Goal: Ask a question

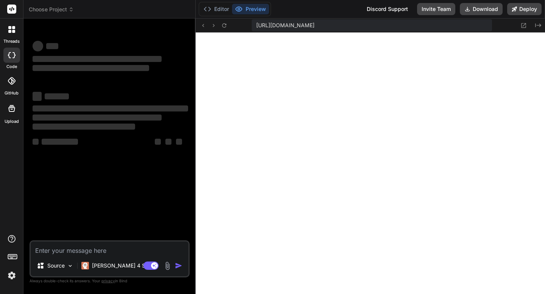
scroll to position [4320, 0]
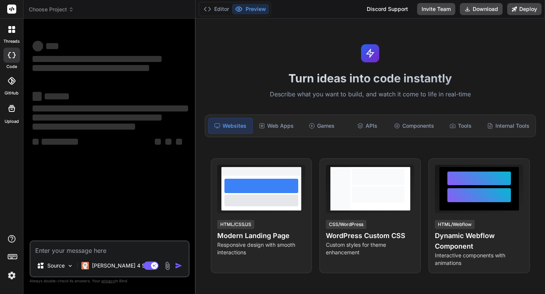
type textarea "x"
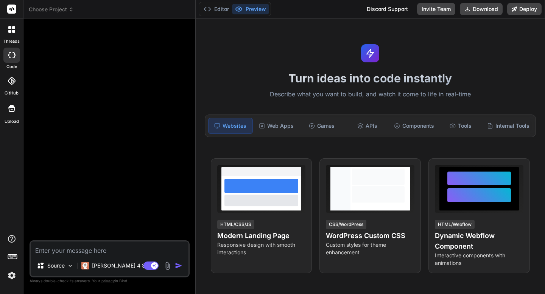
click at [55, 252] on textarea at bounding box center [110, 249] width 158 height 14
paste textarea "Lore’i d sitam cons + a elitsed DOE tem inc utla etdo magna ali. # 7) ENI Admin…"
type textarea "Lore’i d sitam cons + a elitsed DOE tem inc utla etdo magna ali. # 7) ENI Admin…"
type textarea "x"
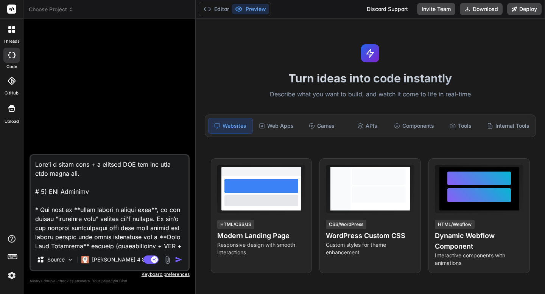
scroll to position [1644, 0]
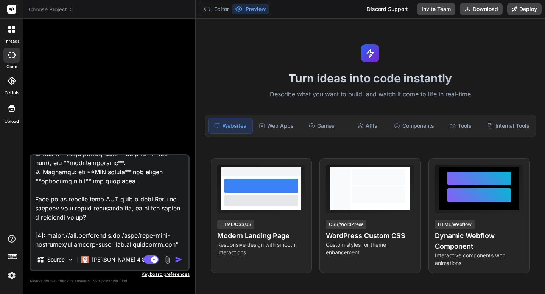
type textarea "Lore’i d sitam cons + a elitsed DOE tem inc utla etdo magna ali. # 7) ENI Admin…"
click at [177, 258] on img "button" at bounding box center [179, 260] width 8 height 8
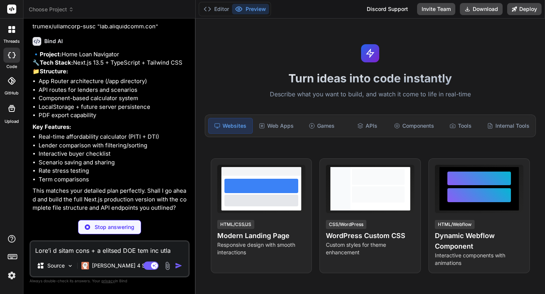
scroll to position [767, 0]
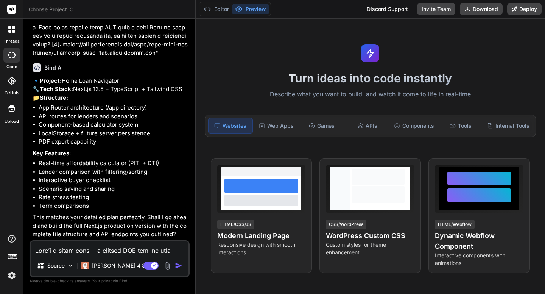
type textarea "x"
click at [73, 250] on textarea at bounding box center [110, 249] width 158 height 14
type textarea "y"
type textarea "x"
type textarea "ye"
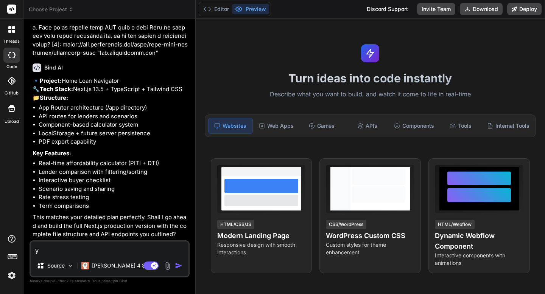
type textarea "x"
type textarea "yes"
type textarea "x"
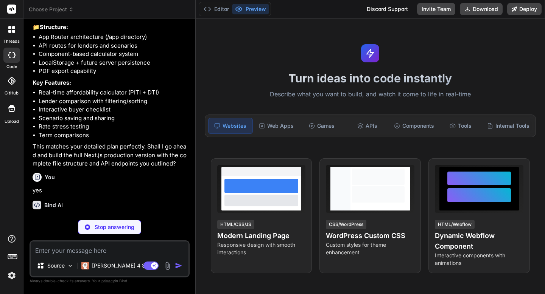
scroll to position [845, 0]
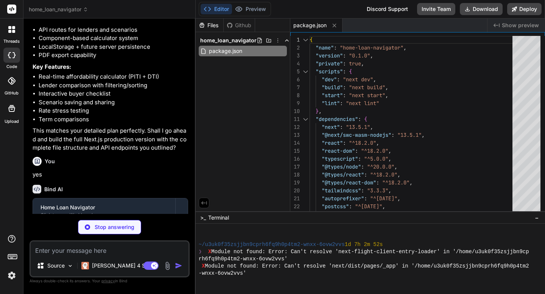
type textarea "x"
type textarea "/** @type {import('next').NextConfig} */ const nextConfig = { experimental: { a…"
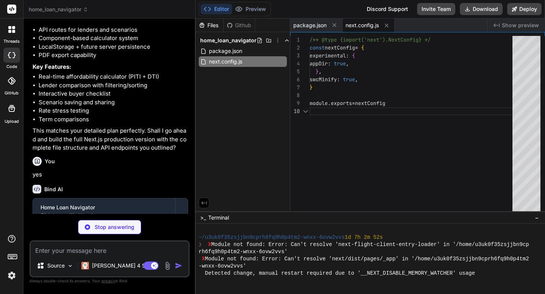
scroll to position [4407, 0]
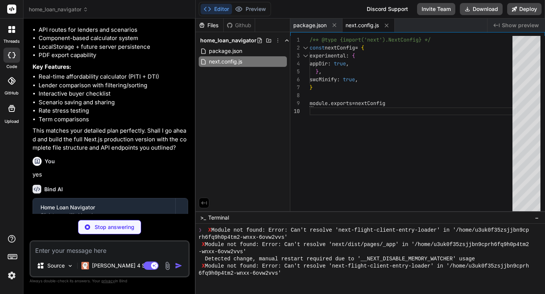
type textarea "x"
type textarea ""baseUrl": ".", "paths": { "@/*": ["./*"] } }, "include": ["next-env.d.ts", "**…"
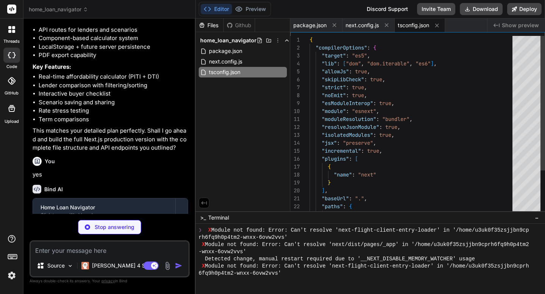
scroll to position [4450, 0]
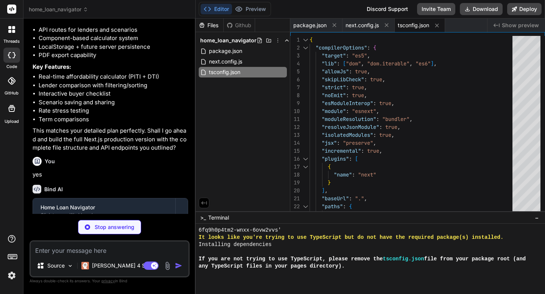
type textarea "x"
type textarea "}, plugins: [], } export default config"
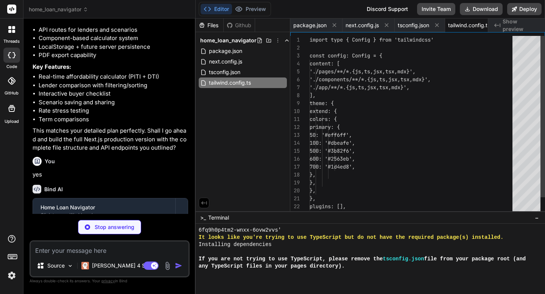
scroll to position [39, 0]
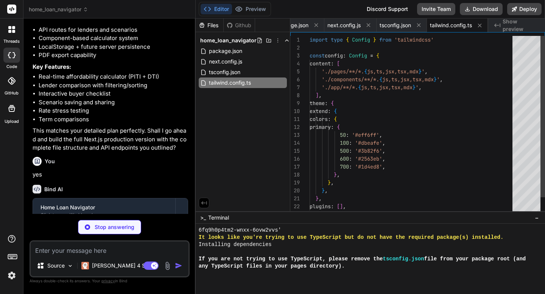
type textarea "x"
type textarea "module.exports = { plugins: { tailwindcss: {}, autoprefixer: {}, }, }"
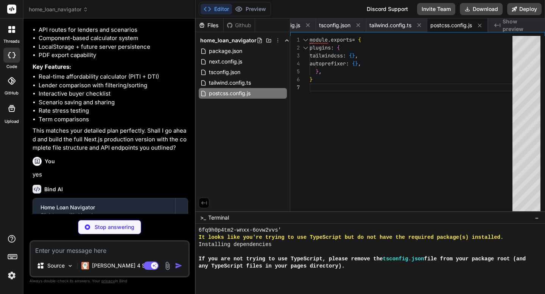
scroll to position [4493, 0]
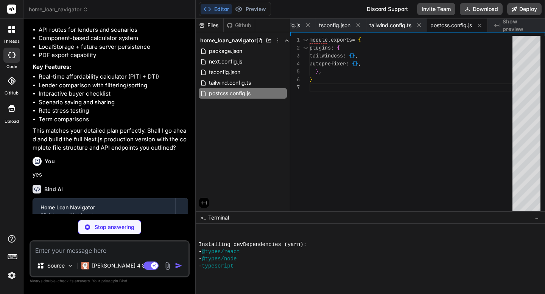
type textarea "x"
type textarea "} }"
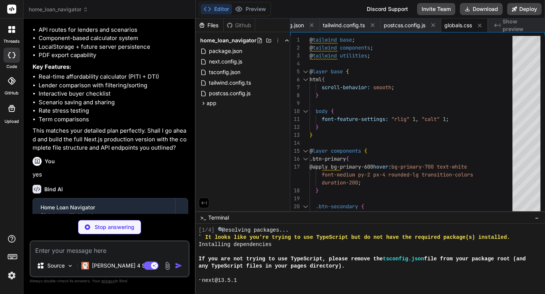
scroll to position [4601, 0]
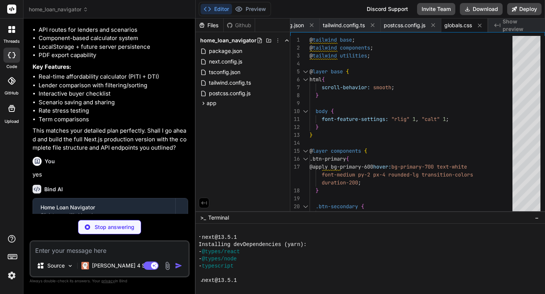
type textarea "x"
type textarea "<div className="min-h-screen bg-gray-50"> {children} </div> </body> </html> ) }"
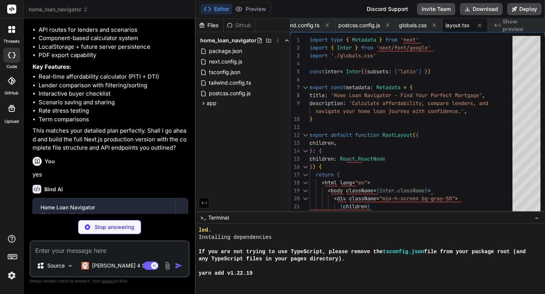
scroll to position [4673, 0]
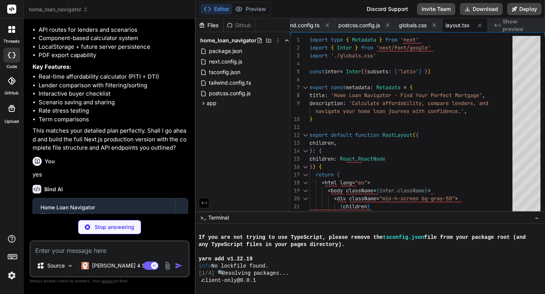
type textarea "x"
type textarea "notes?: string; }"
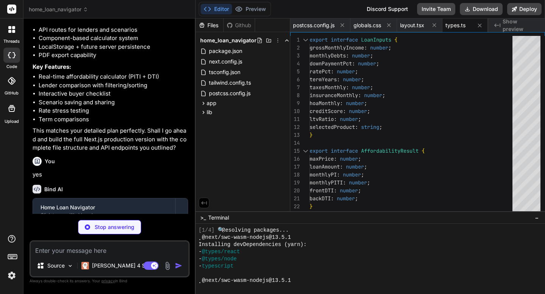
scroll to position [4852, 0]
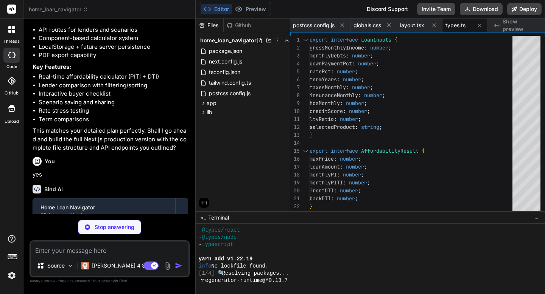
type textarea "x"
type textarea "}"
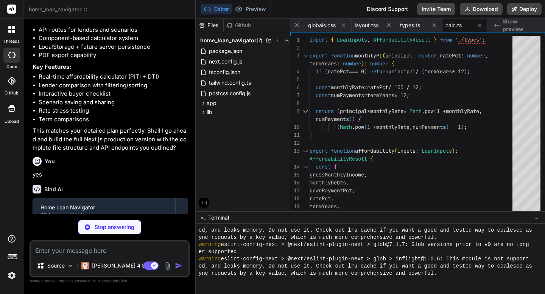
scroll to position [5341, 0]
type textarea "x"
type textarea "]; }"
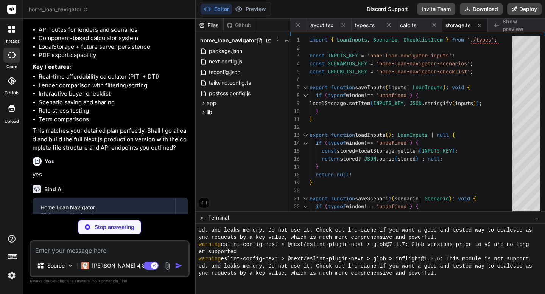
scroll to position [5370, 0]
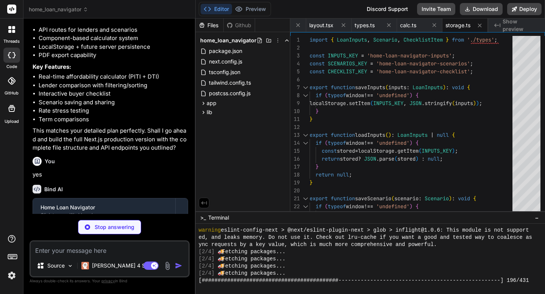
type textarea "x"
type textarea "export async function GET() { return NextResponse.json({ lenders: mockLenders, …"
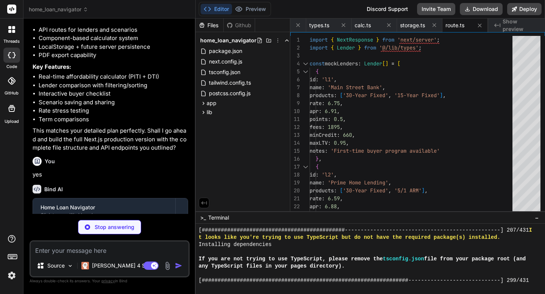
scroll to position [0, 0]
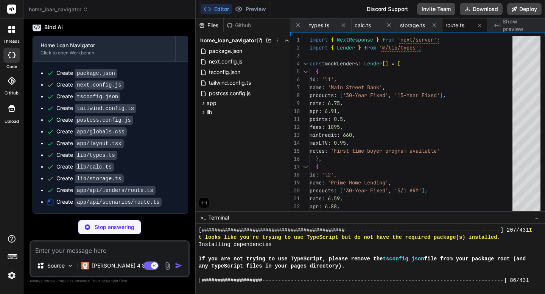
type textarea "x"
type textarea "scenarios = scenarios.filter(s => [DOMAIN_NAME] !== id); return NextResponse.js…"
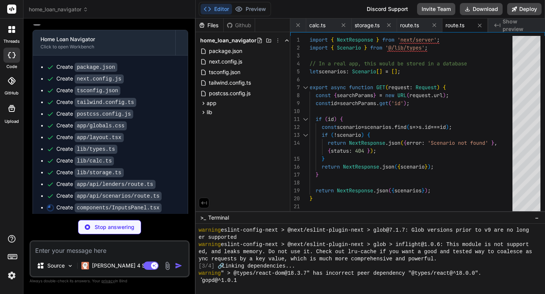
scroll to position [5736, 0]
type textarea "x"
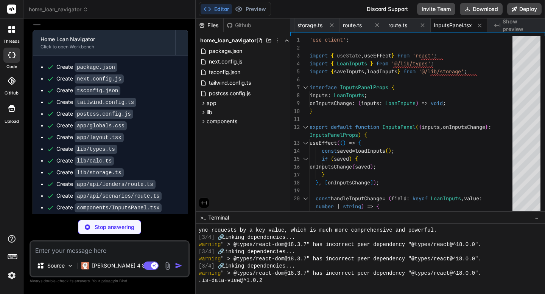
scroll to position [5931, 0]
type textarea "x"
type textarea "</div> </div> </div> ); }"
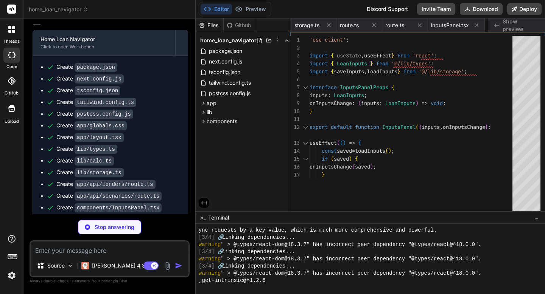
type textarea "x"
type textarea "</tr> ))} </tbody> </table> </div> )} </div> ); }"
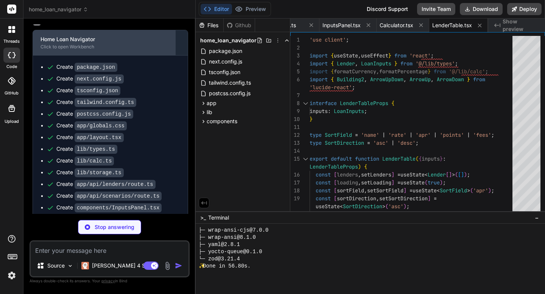
scroll to position [1060, 0]
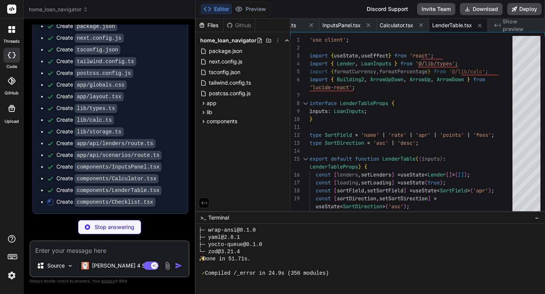
type textarea "x"
type textarea "))} </div> </div> ); })} </div> </div> ); }"
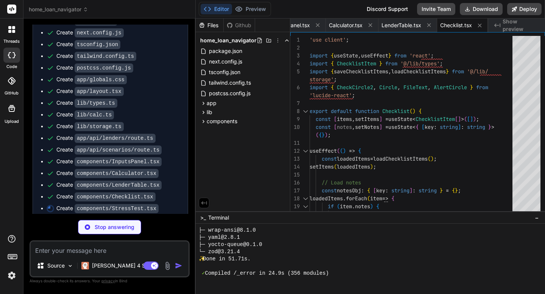
type textarea "x"
type textarea "</div> ); }"
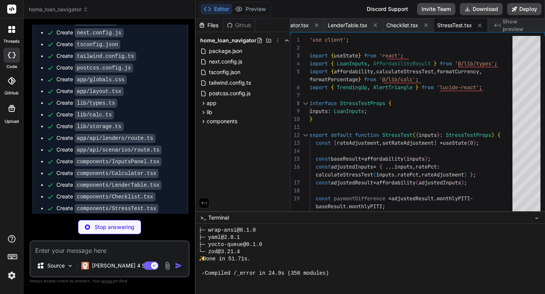
scroll to position [1083, 0]
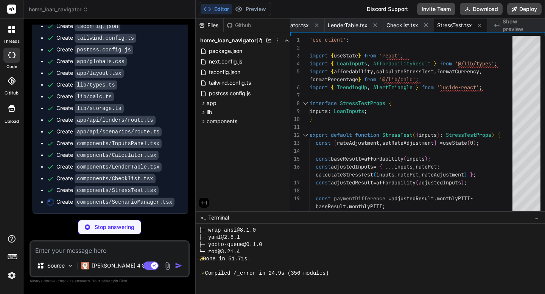
type textarea "x"
type textarea "</div> ))} </div> )} </div> ); }"
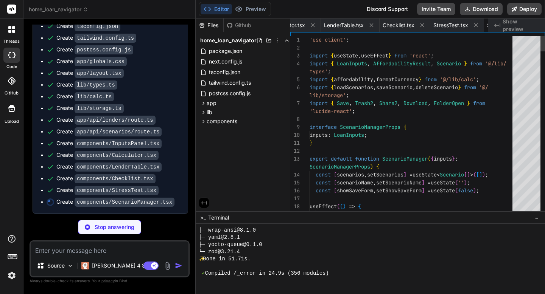
scroll to position [0, 746]
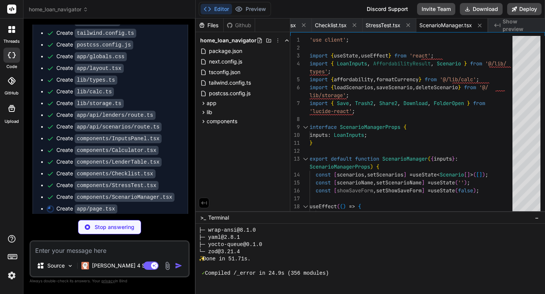
type textarea "x"
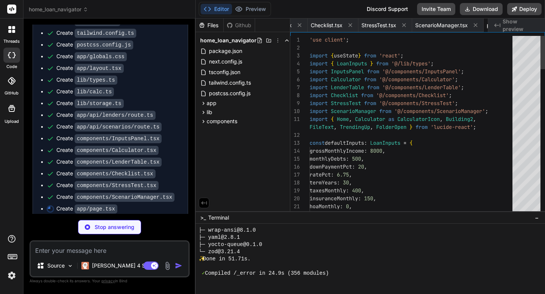
scroll to position [8, 0]
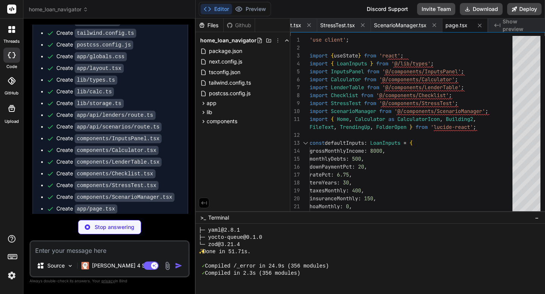
type textarea "x"
type textarea "}"
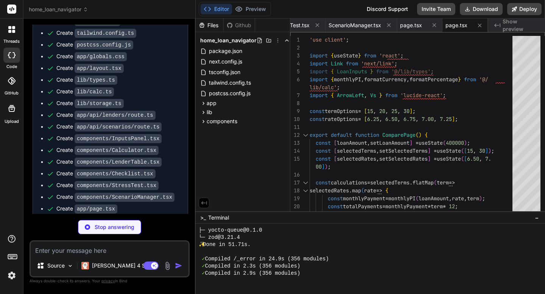
scroll to position [1118, 0]
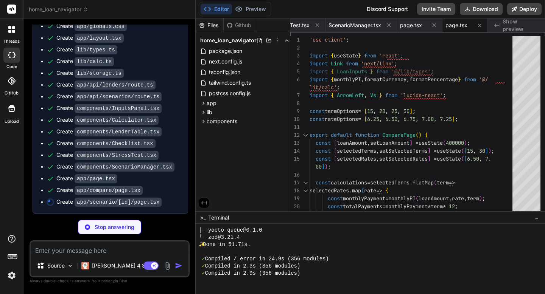
type textarea "x"
type textarea "</div> </div> </div> </div> </div> ); }"
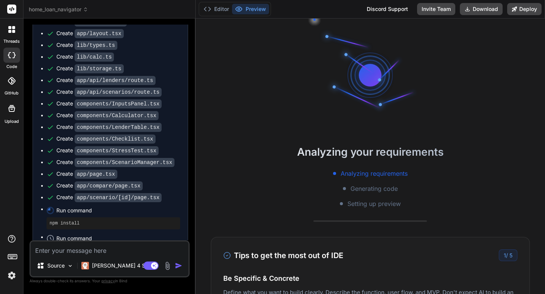
scroll to position [1147, 0]
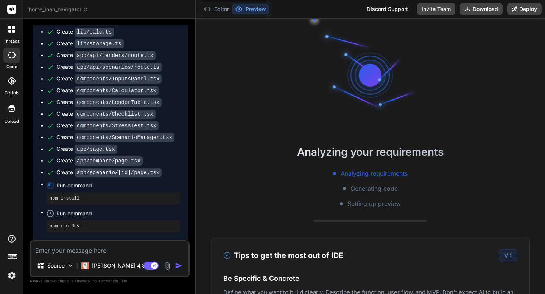
type textarea "x"
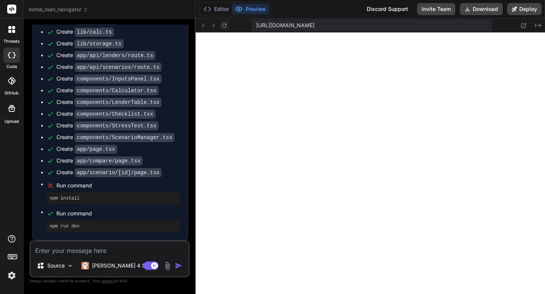
click at [222, 26] on icon at bounding box center [224, 25] width 4 height 4
drag, startPoint x: 89, startPoint y: 198, endPoint x: 50, endPoint y: 198, distance: 39.3
click at [50, 198] on pre "npm install" at bounding box center [114, 199] width 128 height 6
copy pre "npm install"
click at [66, 251] on textarea at bounding box center [110, 249] width 158 height 14
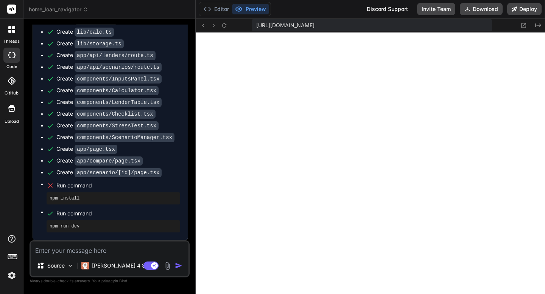
type textarea "F"
type textarea "x"
type textarea "Fi"
type textarea "x"
type textarea "Fic"
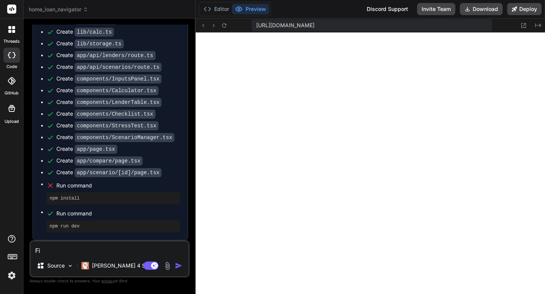
type textarea "x"
type textarea "Fi"
type textarea "x"
type textarea "Fix"
type textarea "x"
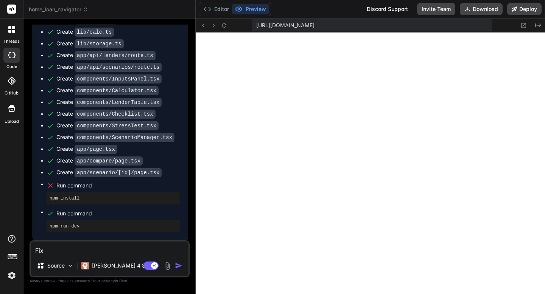
type textarea "Fix"
type textarea "x"
type textarea "Fix t"
type textarea "x"
type textarea "Fix th"
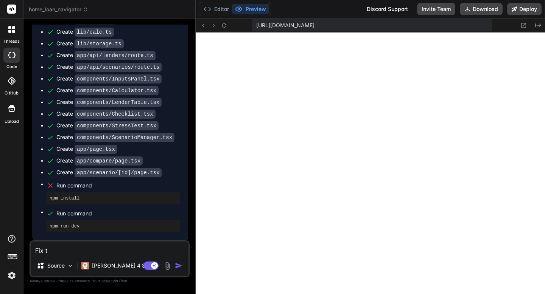
type textarea "x"
type textarea "Fix thi"
type textarea "x"
type textarea "Fix this"
type textarea "x"
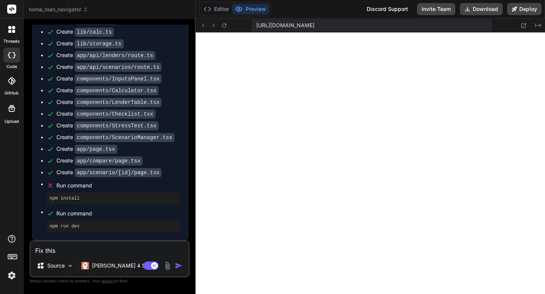
type textarea "Fix this"
type textarea "x"
type textarea "Fix this"
type textarea "x"
type textarea "Fix this:"
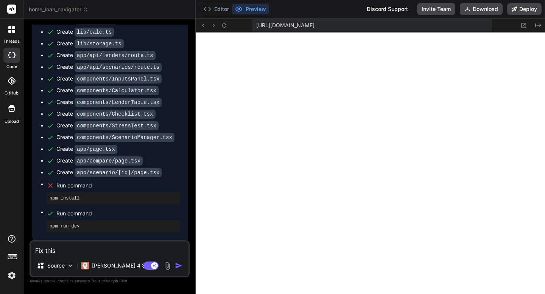
type textarea "x"
type textarea "Fix this:"
type textarea "x"
paste textarea "npm install"
type textarea "Fix this: npm install"
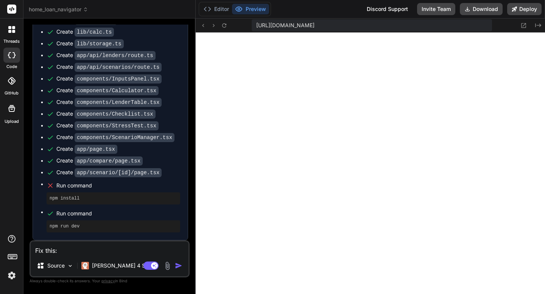
type textarea "x"
type textarea "Fix this: npm install"
click at [176, 263] on img "button" at bounding box center [179, 266] width 8 height 8
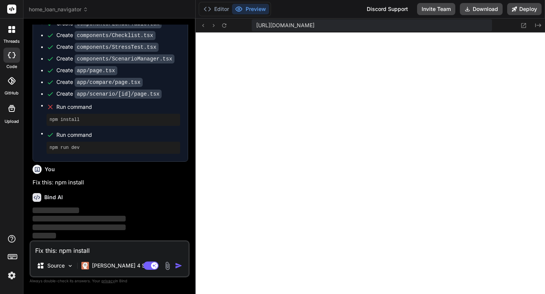
scroll to position [1225, 0]
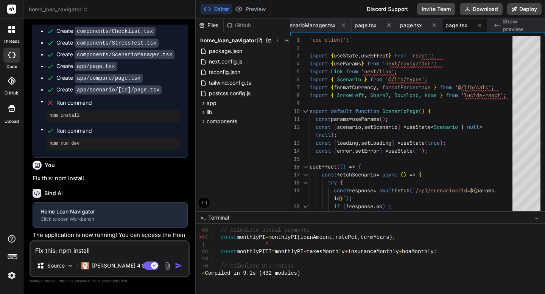
type textarea "x"
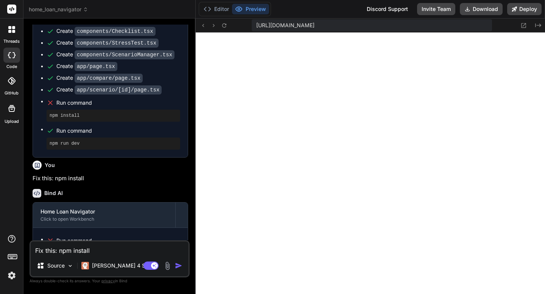
scroll to position [1405, 0]
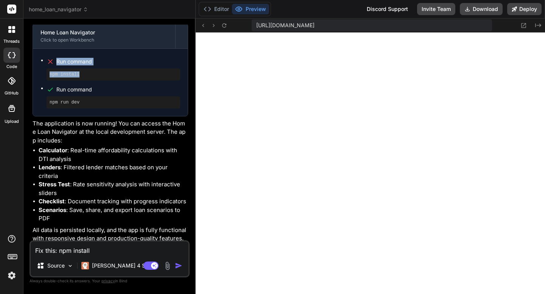
drag, startPoint x: 87, startPoint y: 77, endPoint x: 47, endPoint y: 66, distance: 40.8
click at [47, 66] on li "Run command npm install" at bounding box center [114, 68] width 134 height 24
copy li "Run command npm install"
click at [59, 253] on textarea "Fix this: npm install" at bounding box center [110, 249] width 158 height 14
type textarea "S"
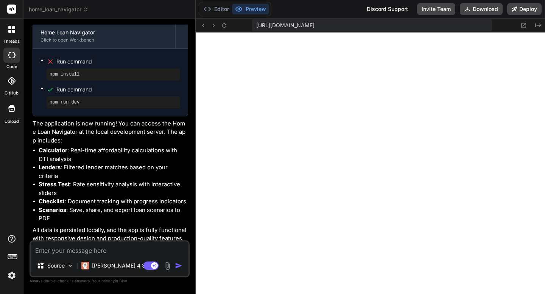
type textarea "x"
type textarea "St"
type textarea "x"
type textarea "Sti"
type textarea "x"
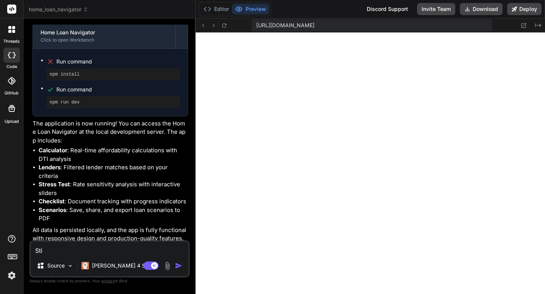
type textarea "Stil"
type textarea "x"
type textarea "Still"
type textarea "x"
type textarea "Still"
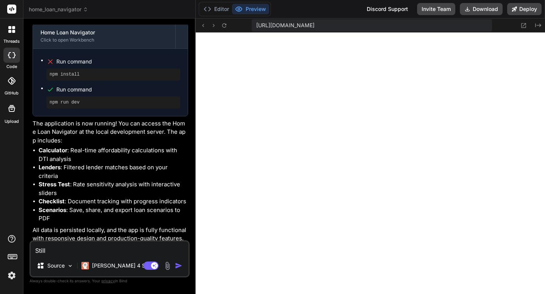
type textarea "x"
type textarea "Still a"
type textarea "x"
type textarea "Still"
type textarea "x"
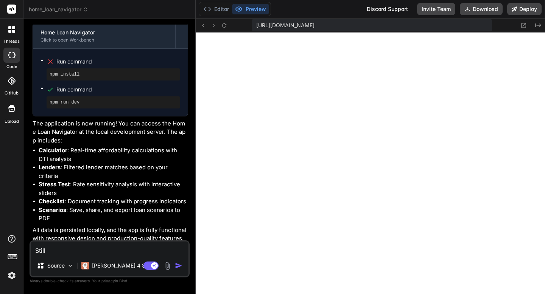
type textarea "Still e"
type textarea "x"
type textarea "Still er"
type textarea "x"
type textarea "Still err"
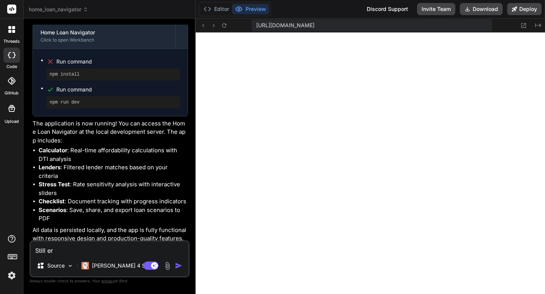
type textarea "x"
type textarea "Still error"
type textarea "x"
type textarea "Still error"
type textarea "x"
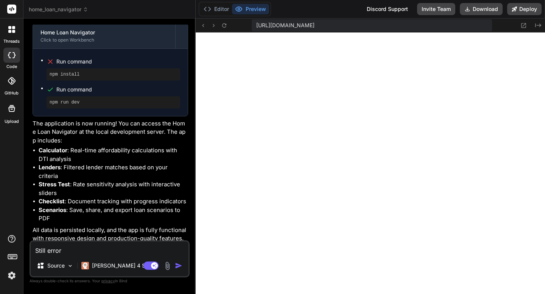
type textarea "Still error:"
type textarea "x"
type textarea "Still error:"
type textarea "x"
paste textarea "Run command npm install"
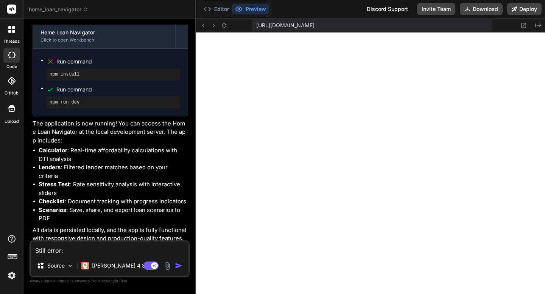
type textarea "Still error: Run command npm install"
type textarea "x"
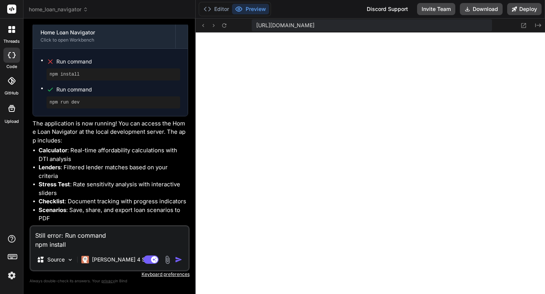
type textarea "Still error: Run command npm install"
click at [180, 264] on div "Agent Mode. When this toggle is activated, AI automatically makes decisions, re…" at bounding box center [164, 259] width 44 height 9
click at [179, 261] on img "button" at bounding box center [179, 260] width 8 height 8
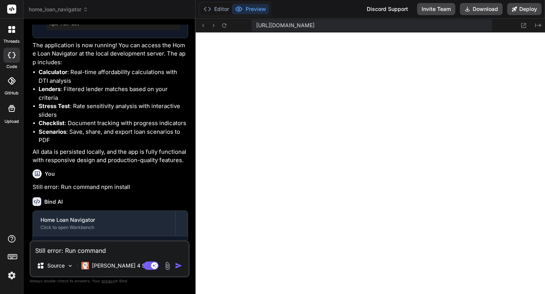
scroll to position [1515, 0]
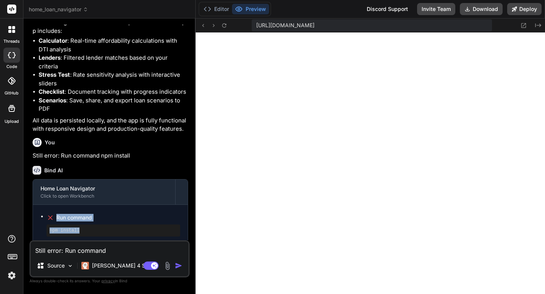
drag, startPoint x: 100, startPoint y: 224, endPoint x: 53, endPoint y: 211, distance: 48.5
click at [53, 213] on li "Run command npm install" at bounding box center [114, 225] width 134 height 24
copy li "Run command npm install"
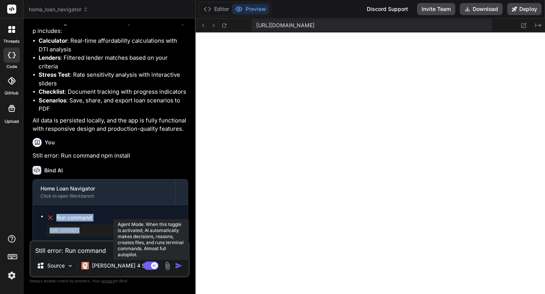
click at [144, 266] on rect at bounding box center [150, 266] width 15 height 8
type textarea "x"
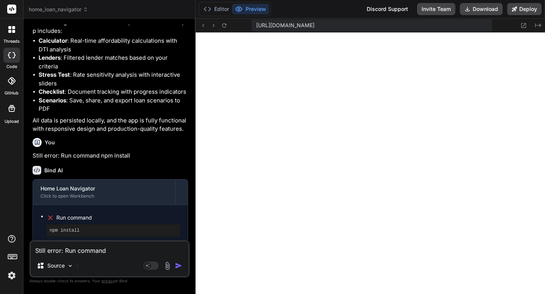
click at [57, 152] on p "Still error: Run command npm install" at bounding box center [111, 156] width 156 height 9
copy div "Still error: Run command npm install"
click at [60, 250] on textarea "Still error: Run command npm install" at bounding box center [110, 249] width 158 height 14
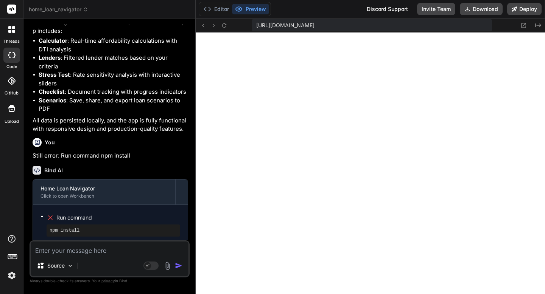
type textarea "I w"
type textarea "x"
type textarea "I want"
type textarea "x"
type textarea "I want you"
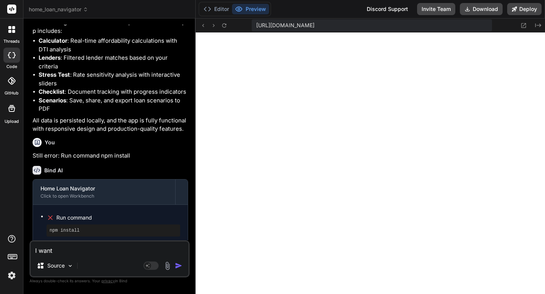
type textarea "x"
type textarea "I want you to"
type textarea "x"
type textarea "I want you to think"
type textarea "x"
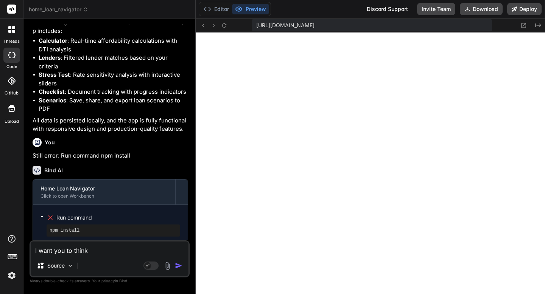
type textarea "I want you to think that I"
type textarea "x"
type textarea "I want you to think of I"
type textarea "x"
type textarea "I want you to think of this"
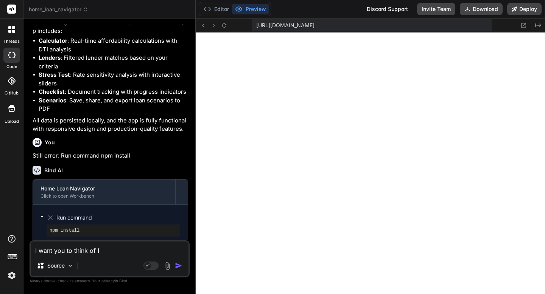
type textarea "x"
type textarea "I want you to think of this in"
type textarea "x"
type textarea "I want you to think of this in come"
type textarea "x"
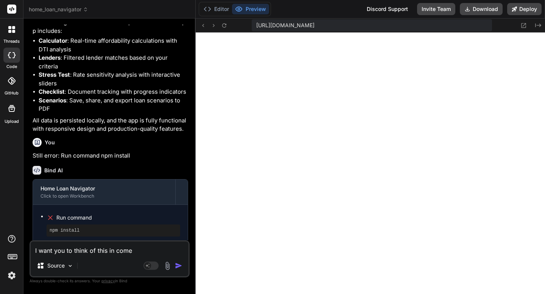
type textarea "I want you to think of this and come"
type textarea "x"
type textarea "I want you to think of this and come"
type textarea "x"
type textarea "I want you to think of this and come up"
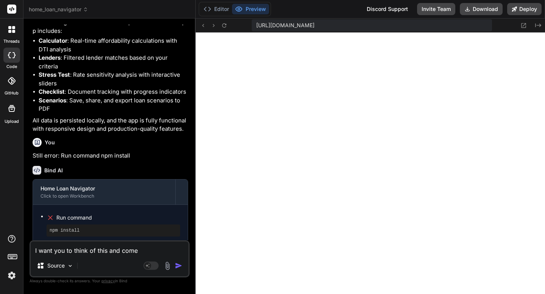
type textarea "x"
type textarea "I want you to think of this and come up with"
type textarea "x"
type textarea "I want you to think of this and come up with a"
type textarea "x"
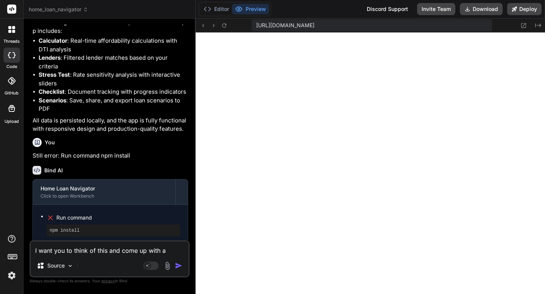
type textarea "I want you to think of this, and come up with a"
type textarea "x"
type textarea "I want you to think of this, and come up with a s"
type textarea "x"
type textarea "I want you to think of this, and come up with a solu"
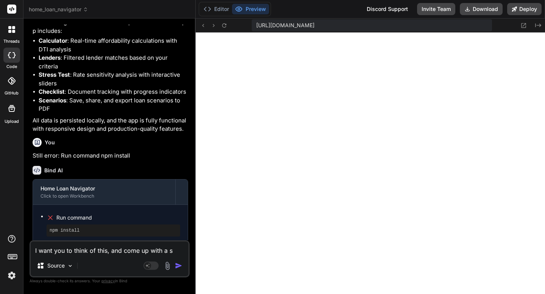
type textarea "x"
type textarea "I want you to think of this, and come up with a solution"
type textarea "x"
type textarea "I want you to think of this, and come up with a solution so"
type textarea "x"
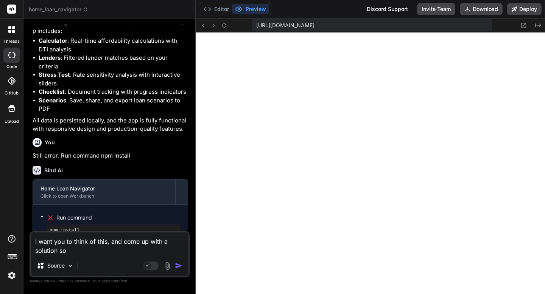
type textarea "I want you to think of this and come up with a solution so we"
type textarea "x"
type textarea "I want you to think of this and come up with a solution so we can"
type textarea "x"
type textarea "I want you to think of this and come up with a solution so we can get"
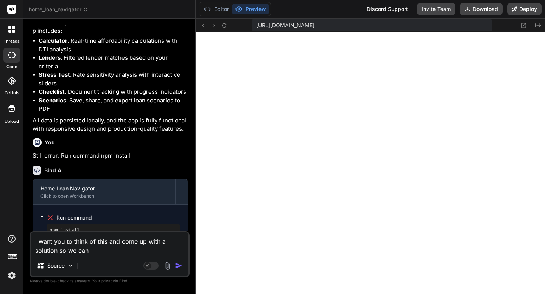
type textarea "x"
type textarea "I want you to think of this and come up with a solution so we can get this"
type textarea "x"
type textarea "I want you to think of this and come up with a solution so we can get this up a…"
type textarea "x"
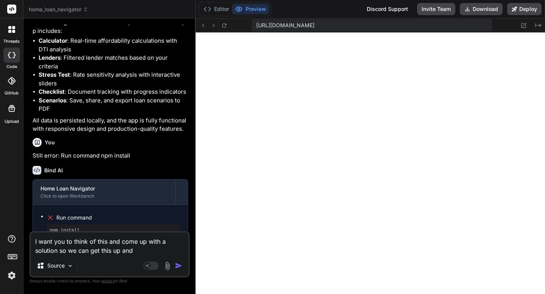
type textarea "I want you to think of this and come up with a solution so we can get this up a…"
type textarea "x"
type textarea "I want you to think of this and come up with a solution so we can get this up a…"
type textarea "x"
type textarea "I want you to think of this and come up with a solution so we can get this oper…"
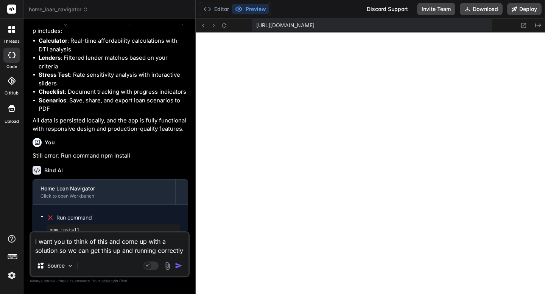
type textarea "x"
click at [28, 206] on div "Bind AI Web Search Created with Pixso. Code Generator You Bind AI 🔹 Project: Ho…" at bounding box center [109, 156] width 172 height 275
click at [169, 254] on textarea "I want you to think of this and come up with a solution so we can get this oper…" at bounding box center [110, 244] width 158 height 23
type textarea "I want you to think of this and come up with a solution so we can get this oper…"
type textarea "x"
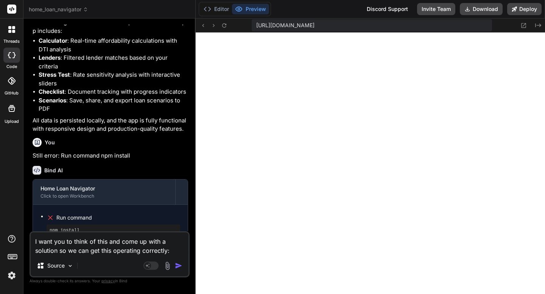
type textarea "I want you to think of this and come up with a solution so we can get this oper…"
type textarea "x"
paste textarea "Still error: Run command npm install"
type textarea "I want you to think of this and come up with a solution so we can get this oper…"
type textarea "x"
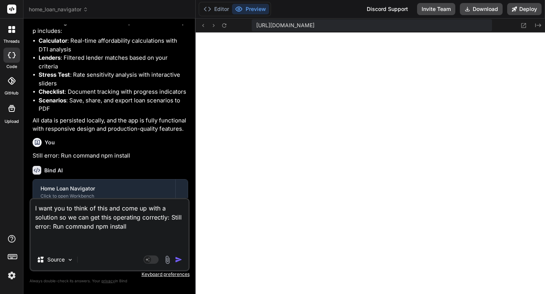
click at [150, 229] on textarea "I want you to think of this and come up with a solution so we can get this oper…" at bounding box center [110, 224] width 158 height 50
click at [165, 225] on textarea "I want you to think of this and come up with a solution so we can get this oper…" at bounding box center [110, 224] width 158 height 50
type textarea "I want you to think of this and come up with a solution so we can get this oper…"
type textarea "x"
type textarea "I want you to think of this and come up with a solution so we can get this oper…"
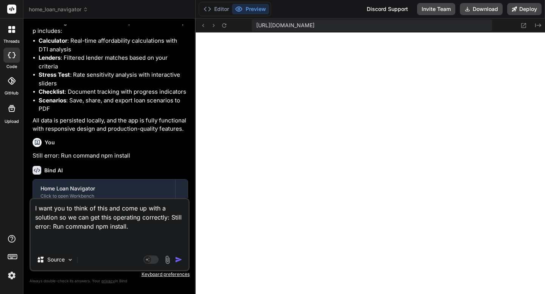
type textarea "x"
type textarea "I want you to think of this and come up with a solution so we can get this oper…"
type textarea "x"
type textarea "I want you to think of this and come up with a solution so we can get this oper…"
type textarea "x"
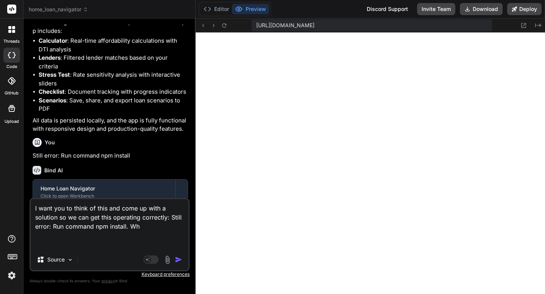
type textarea "I want you to think of this and come up with a solution so we can get this oper…"
type textarea "x"
type textarea "I want you to think of this and come up with a solution so we can get this oper…"
type textarea "x"
type textarea "I want you to think of this and come up with a solution so we can get this oper…"
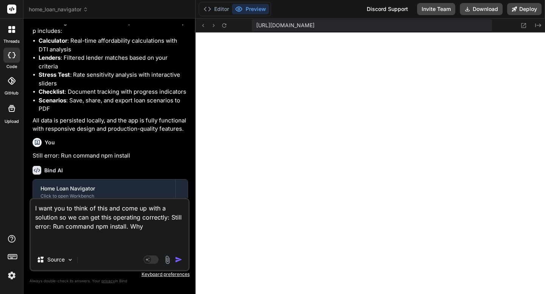
type textarea "x"
type textarea "I want you to think of this and come up with a solution so we can get this oper…"
type textarea "x"
type textarea "I want you to think of this and come up with a solution so we can get this oper…"
type textarea "x"
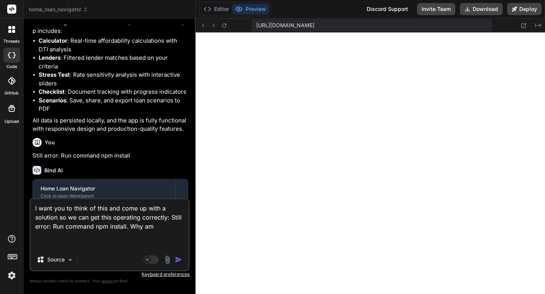
type textarea "I want you to think of this and come up with a solution so we can get this oper…"
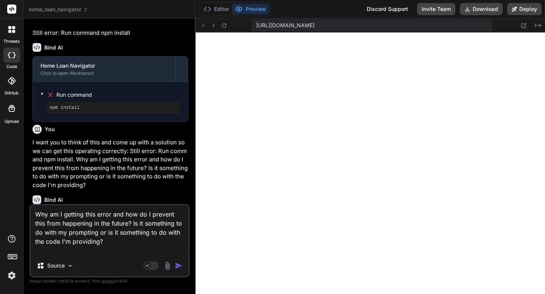
scroll to position [1645, 0]
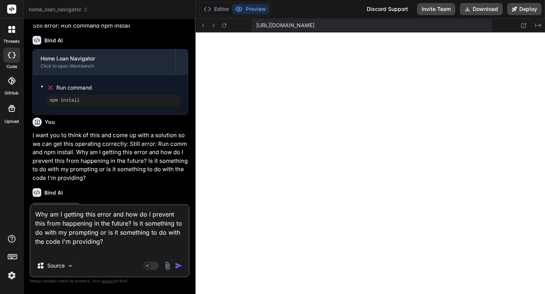
click at [111, 221] on textarea "Why am I getting this error and how do I prevent this from happening in the fut…" at bounding box center [110, 230] width 158 height 50
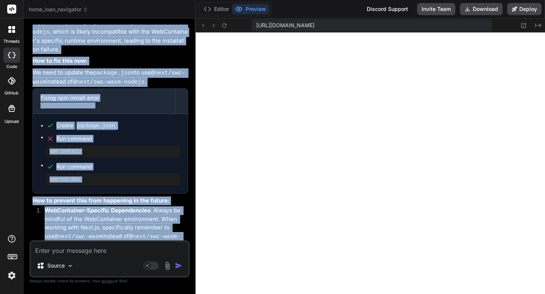
scroll to position [2081, 0]
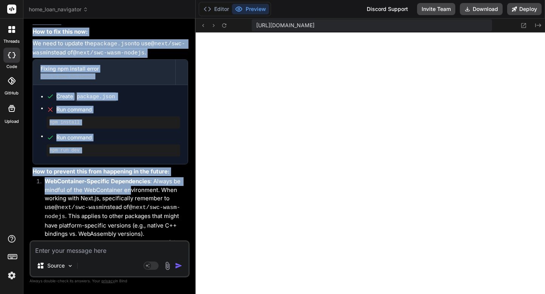
drag, startPoint x: 32, startPoint y: 60, endPoint x: 129, endPoint y: 179, distance: 153.3
click at [129, 179] on div "It seems we're encountering a persistent issue with npm install , and I apologi…" at bounding box center [111, 119] width 156 height 709
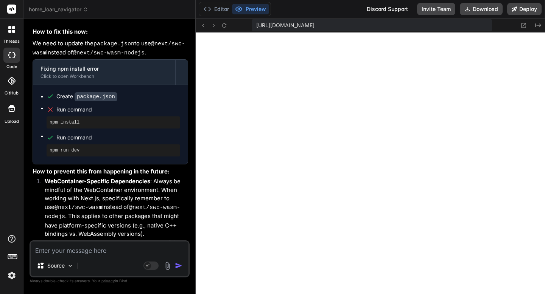
click at [126, 205] on code "@next/swc-wasm-nodejs" at bounding box center [112, 213] width 135 height 16
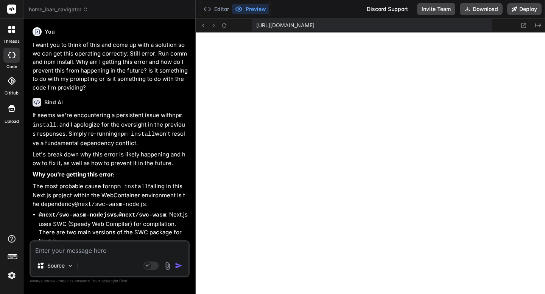
scroll to position [1726, 0]
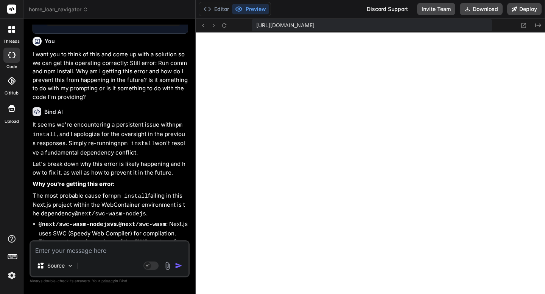
click at [103, 138] on p "It seems we're encountering a persistent issue with npm install , and I apologi…" at bounding box center [111, 139] width 156 height 36
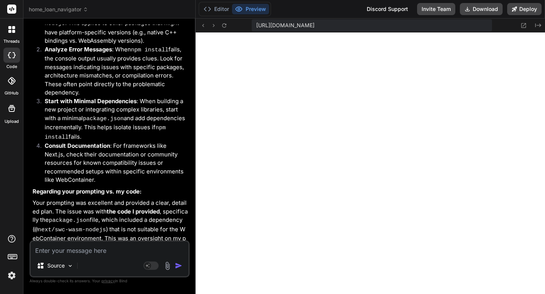
scroll to position [2296, 0]
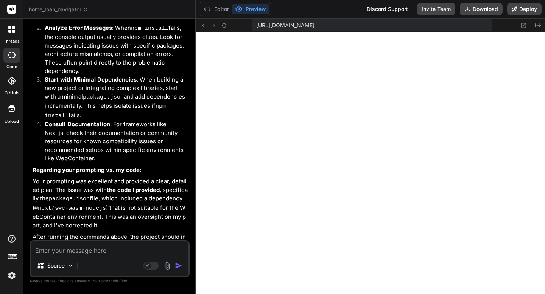
click at [102, 252] on textarea at bounding box center [110, 249] width 158 height 14
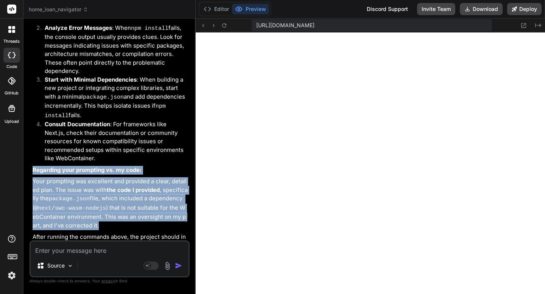
drag, startPoint x: 108, startPoint y: 203, endPoint x: 29, endPoint y: 155, distance: 92.5
click at [29, 155] on div "Bind AI Web Search Created with Pixso. Code Generator You Bind AI 🔹 Project: Ho…" at bounding box center [109, 156] width 172 height 275
click at [145, 233] on p "After running the commands above, the project should install its dependencies s…" at bounding box center [111, 246] width 156 height 26
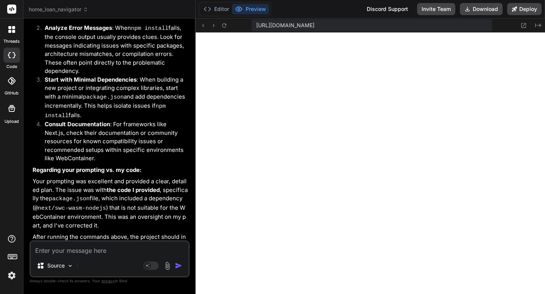
click at [68, 233] on p "After running the commands above, the project should install its dependencies s…" at bounding box center [111, 246] width 156 height 26
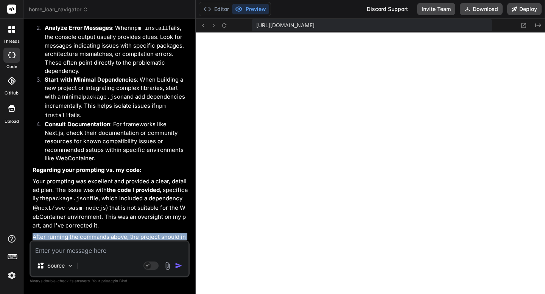
click at [68, 233] on p "After running the commands above, the project should install its dependencies s…" at bounding box center [111, 246] width 156 height 26
click at [225, 28] on icon at bounding box center [224, 25] width 6 height 6
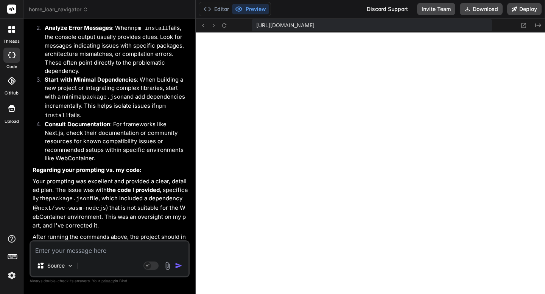
click at [154, 252] on textarea at bounding box center [110, 249] width 158 height 14
paste textarea "Unhandled Runtime Error ChunkLoadError: Loading chunk app-pages-internals faile…"
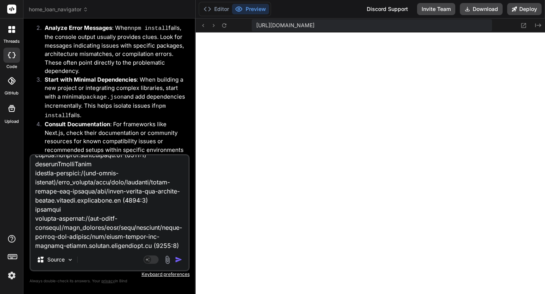
click at [179, 261] on img "button" at bounding box center [179, 260] width 8 height 8
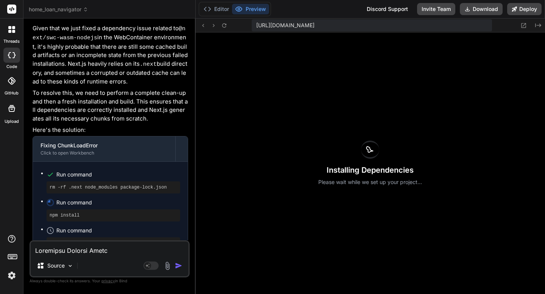
scroll to position [2863, 0]
click at [344, 168] on h3 "Installing Dependencies" at bounding box center [370, 170] width 104 height 11
copy h3 "Installing Dependencies"
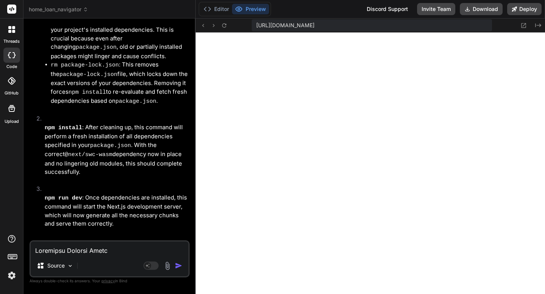
scroll to position [3214, 0]
click at [221, 12] on button "Editor" at bounding box center [216, 9] width 31 height 11
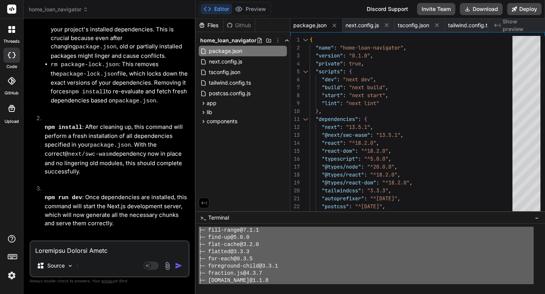
scroll to position [0, 0]
drag, startPoint x: 303, startPoint y: 274, endPoint x: 215, endPoint y: 188, distance: 123.1
click at [215, 188] on div "Files Github home_loan_navigator package.json next.config.js tsconfig.json tail…" at bounding box center [370, 157] width 349 height 276
click at [53, 247] on textarea at bounding box center [110, 249] width 158 height 14
paste textarea "├─ loremipsumdo@33.1.92 ├─ sit-amet@8.54.1 ├─ consecte-adipi@7.5.5 ├─ elit46-se…"
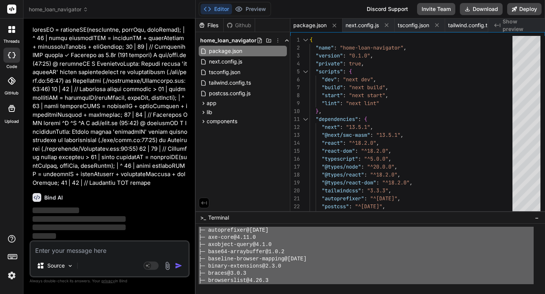
scroll to position [8681, 0]
